Goal: Information Seeking & Learning: Learn about a topic

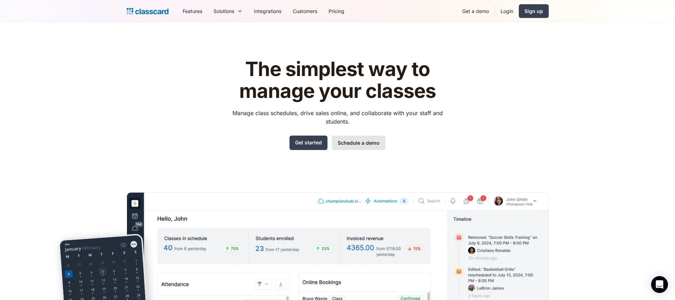
click at [365, 149] on link "Schedule a demo" at bounding box center [359, 142] width 54 height 14
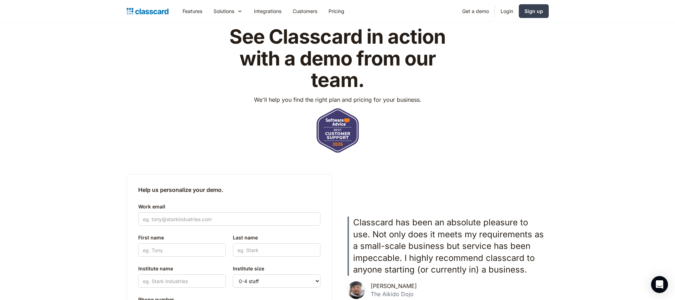
scroll to position [63, 0]
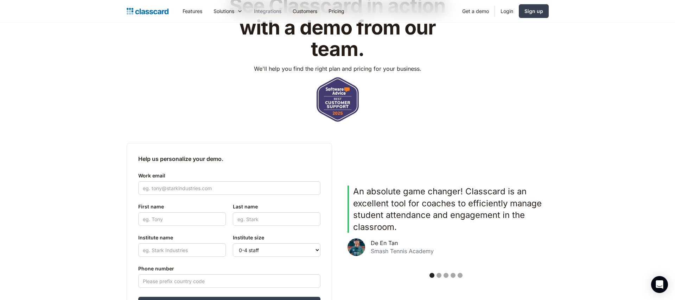
click at [275, 16] on link "Integrations" at bounding box center [267, 11] width 39 height 16
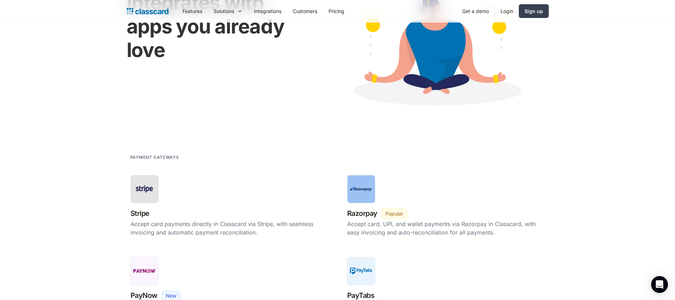
scroll to position [108, 0]
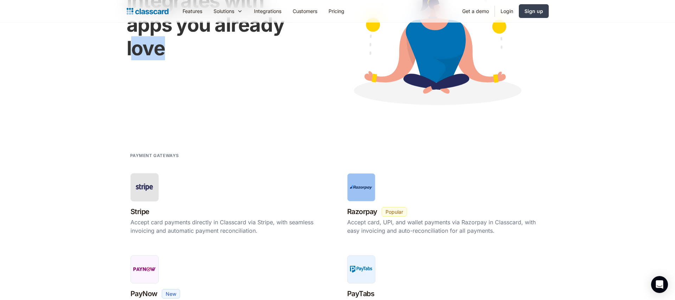
drag, startPoint x: 169, startPoint y: 52, endPoint x: 129, endPoint y: 39, distance: 42.0
click at [129, 39] on h1 "Integrates with apps you already love" at bounding box center [218, 24] width 182 height 71
click at [187, 78] on div "Integrates with apps you already love" at bounding box center [338, 24] width 422 height 169
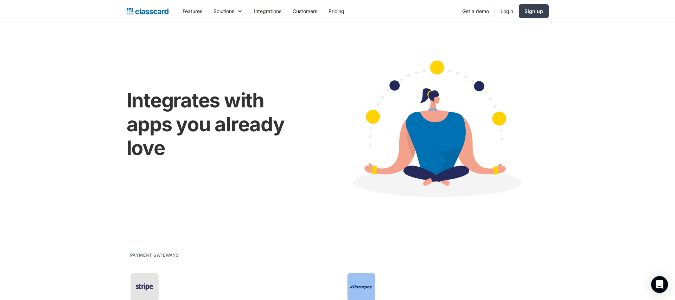
scroll to position [0, 0]
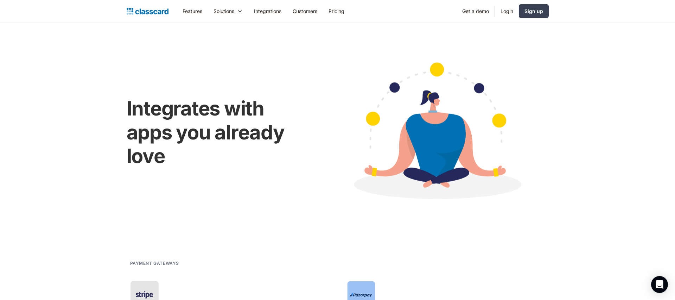
click at [133, 6] on div "Features Resources Blog The latest industry news, updates and info. Customer st…" at bounding box center [338, 11] width 422 height 16
click at [133, 8] on img "home" at bounding box center [148, 11] width 42 height 10
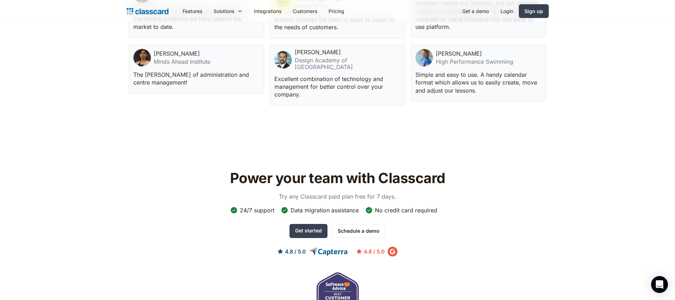
scroll to position [2126, 0]
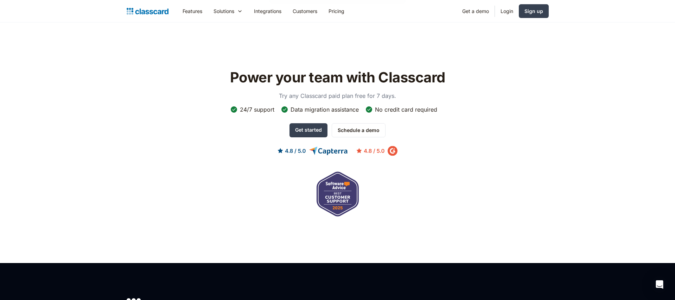
click at [230, 163] on div "Power your team with Classcard Try any Classcard paid plan free for 7 days. 24/…" at bounding box center [338, 143] width 422 height 156
click at [270, 8] on link "Integrations" at bounding box center [267, 11] width 39 height 16
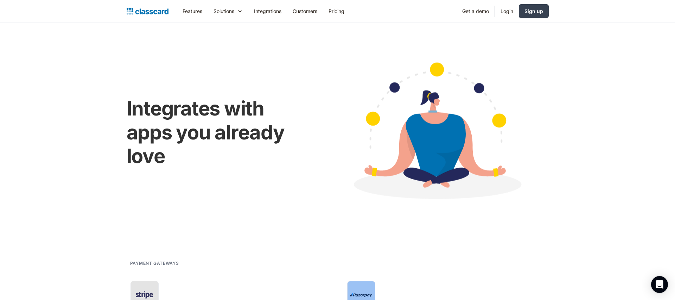
click at [144, 7] on img "home" at bounding box center [148, 11] width 42 height 10
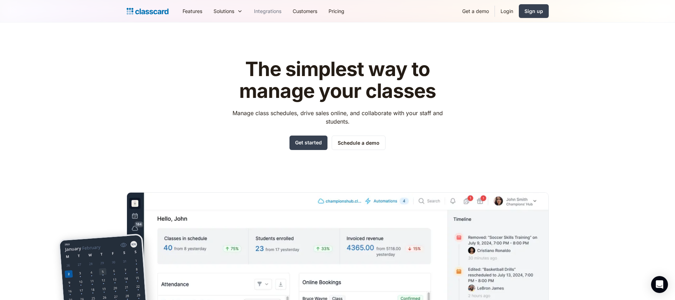
click at [270, 13] on link "Integrations" at bounding box center [267, 11] width 39 height 16
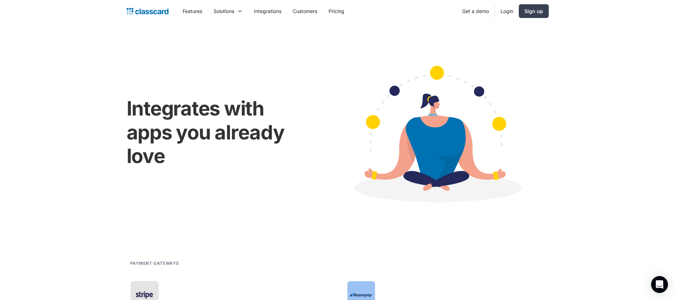
scroll to position [231, 0]
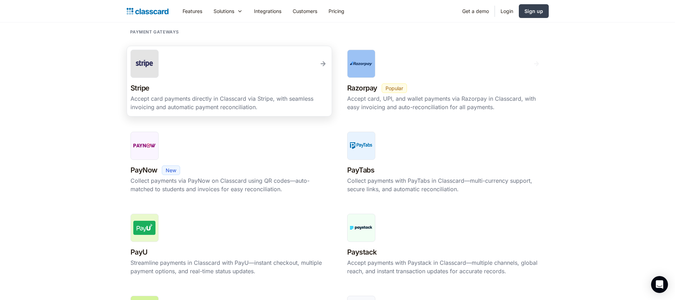
click at [226, 83] on div "Stripe New Beta Popular" at bounding box center [229, 88] width 198 height 12
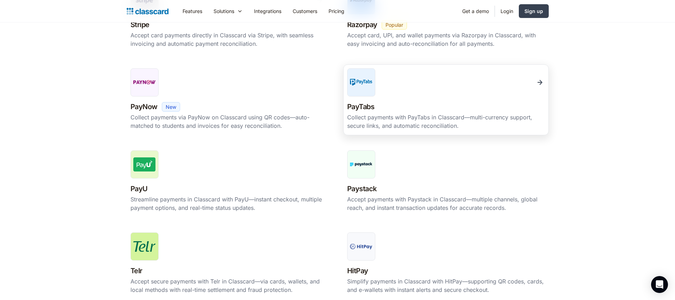
scroll to position [294, 0]
click at [416, 103] on div "PayTabs New Beta Popular" at bounding box center [446, 107] width 198 height 12
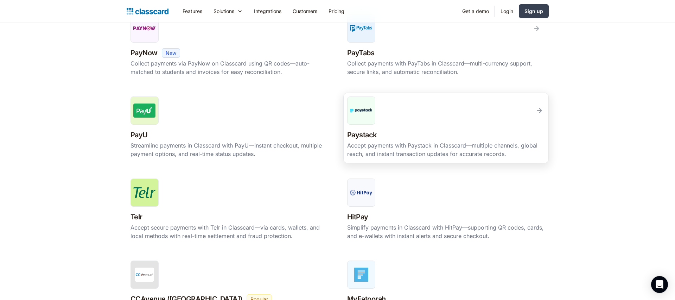
scroll to position [347, 0]
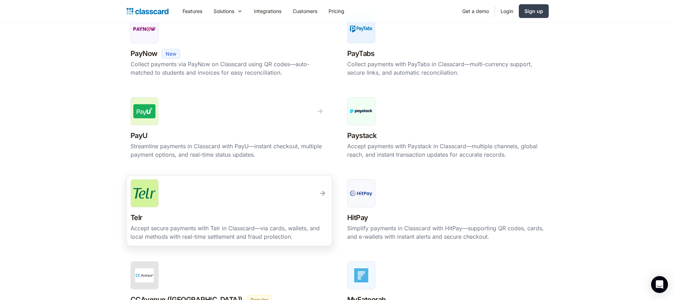
click at [245, 223] on div "Telr New Beta Popular" at bounding box center [229, 217] width 198 height 12
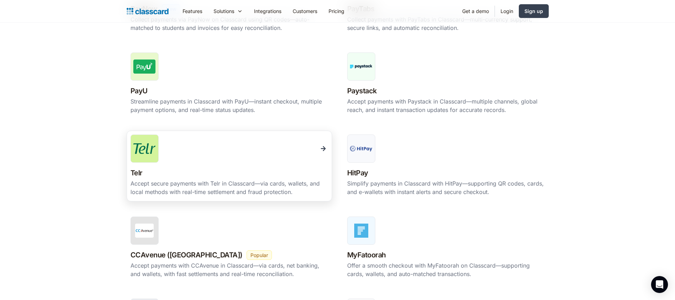
scroll to position [437, 0]
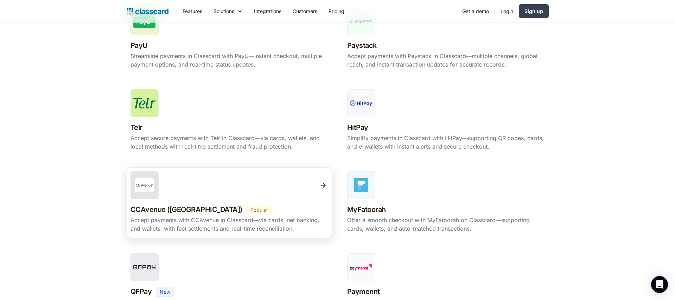
click at [229, 194] on div at bounding box center [229, 185] width 198 height 28
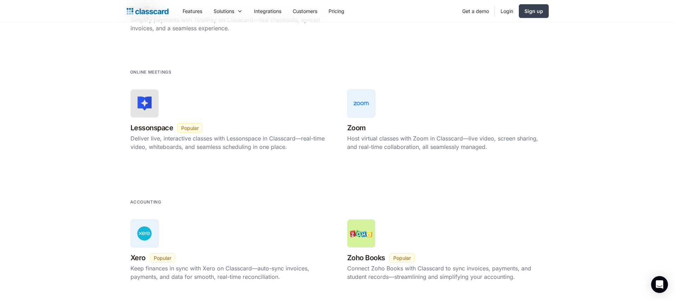
scroll to position [678, 0]
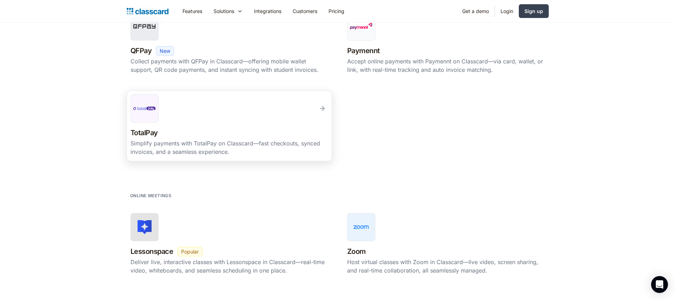
click at [178, 124] on link "TotalPay New Beta Popular Simplify payments with TotalPay on Classcard—fast che…" at bounding box center [229, 125] width 205 height 71
